Goal: Check status: Check status

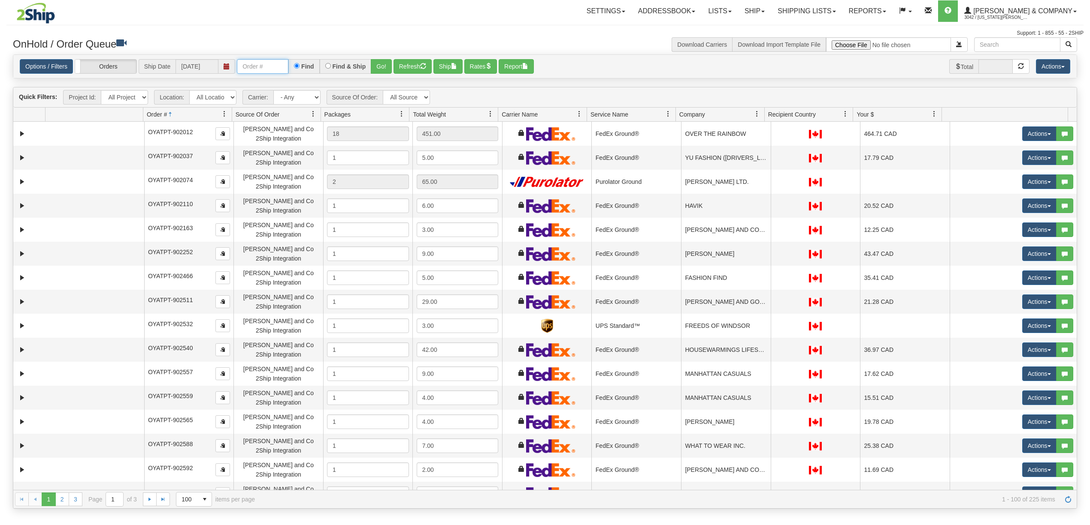
click at [274, 66] on input "text" at bounding box center [262, 66] width 51 height 15
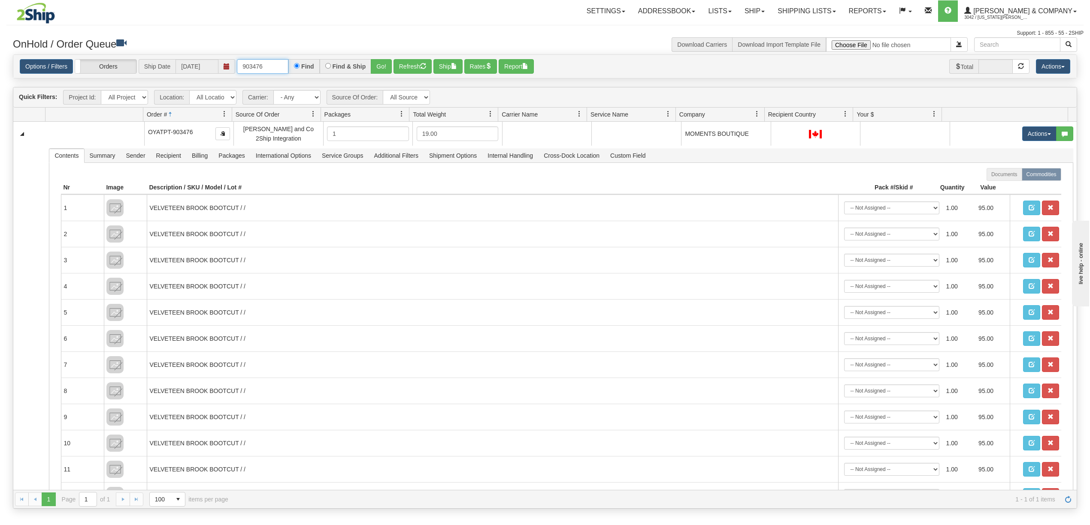
click at [272, 66] on input "903476" at bounding box center [262, 66] width 51 height 15
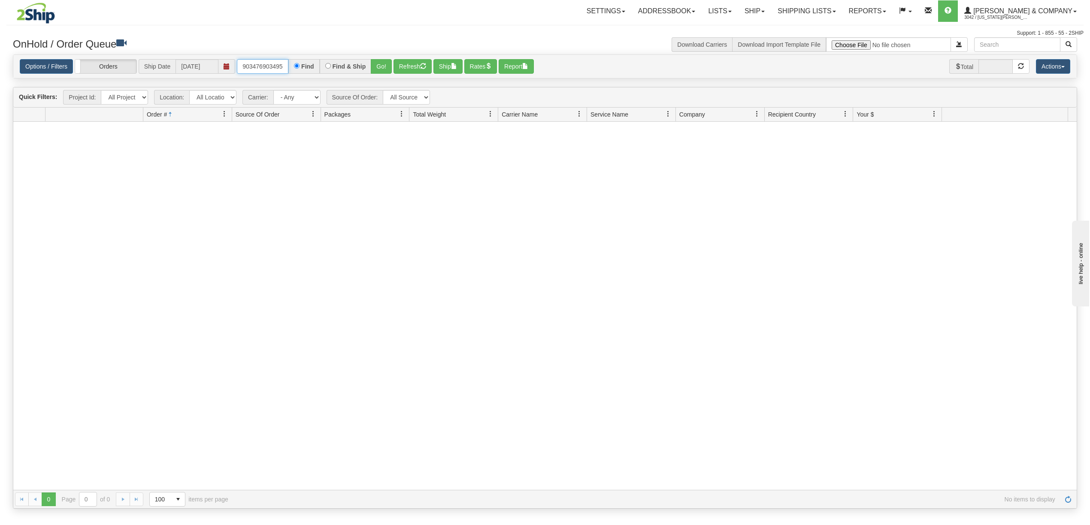
click at [272, 66] on input "903476903495" at bounding box center [262, 66] width 51 height 15
type input "903495"
click at [1011, 17] on span "3042 / [US_STATE][PERSON_NAME]" at bounding box center [996, 17] width 64 height 9
click at [1020, 50] on span "LOG OUT" at bounding box center [1025, 52] width 27 height 7
